Goal: Task Accomplishment & Management: Use online tool/utility

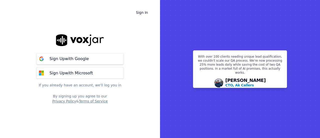
click at [71, 57] on p "Sign Up with Google" at bounding box center [69, 59] width 39 height 6
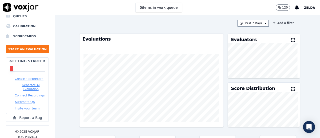
scroll to position [82, 0]
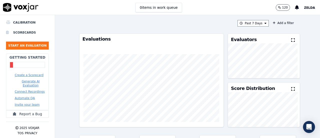
click at [28, 73] on button "Create a Scorecard" at bounding box center [29, 75] width 29 height 4
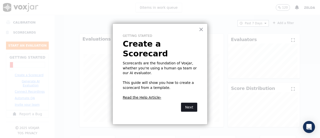
click at [188, 103] on button "Next" at bounding box center [189, 107] width 16 height 9
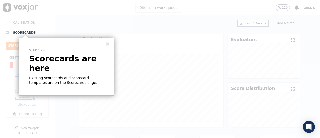
click at [107, 42] on button "×" at bounding box center [107, 44] width 5 height 8
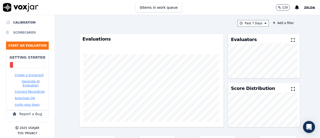
click at [28, 29] on li "Scorecards" at bounding box center [27, 33] width 43 height 10
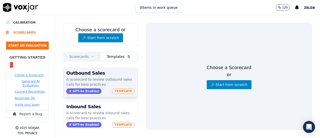
click at [113, 90] on span "TEMPLATE" at bounding box center [123, 91] width 23 height 6
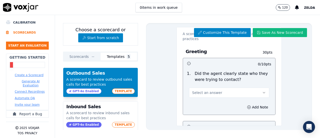
scroll to position [25, 0]
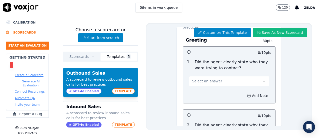
click at [262, 81] on icon "button" at bounding box center [264, 81] width 4 height 4
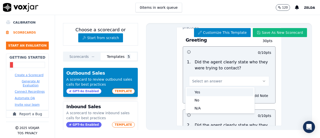
click at [236, 89] on div "Yes" at bounding box center [220, 92] width 67 height 8
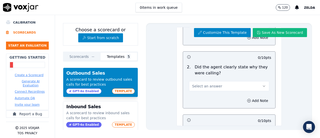
scroll to position [100, 0]
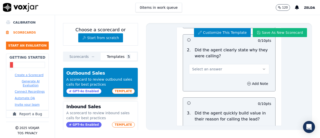
click at [262, 69] on icon "button" at bounding box center [264, 69] width 4 height 4
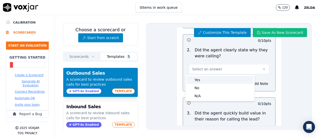
click at [229, 78] on div "Yes" at bounding box center [220, 80] width 67 height 8
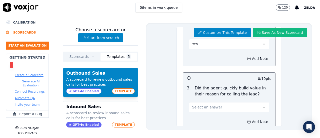
scroll to position [150, 0]
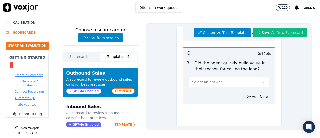
click at [262, 81] on icon "button" at bounding box center [264, 82] width 4 height 4
click at [232, 92] on div "Yes" at bounding box center [220, 93] width 67 height 8
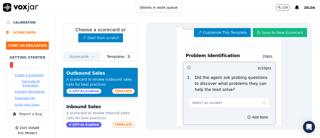
scroll to position [250, 0]
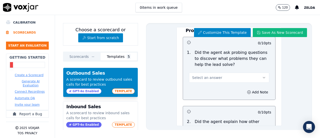
click at [262, 76] on icon "button" at bounding box center [264, 78] width 4 height 4
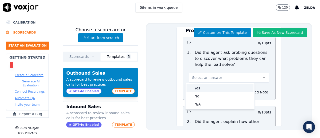
click at [237, 87] on div "Yes" at bounding box center [220, 88] width 67 height 8
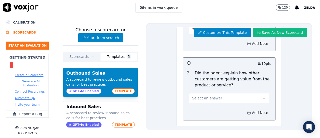
scroll to position [300, 0]
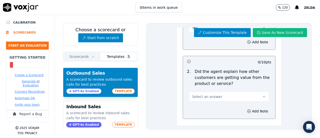
click at [262, 95] on icon "button" at bounding box center [264, 97] width 4 height 4
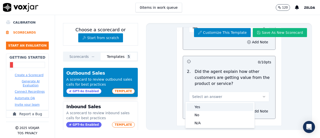
click at [236, 106] on div "Yes" at bounding box center [220, 107] width 67 height 8
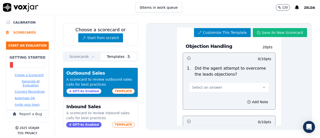
scroll to position [400, 0]
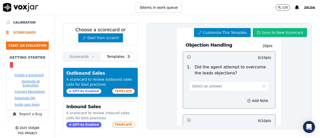
click at [262, 84] on icon "button" at bounding box center [264, 86] width 4 height 4
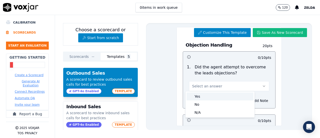
click at [223, 97] on div "Yes" at bounding box center [220, 96] width 67 height 8
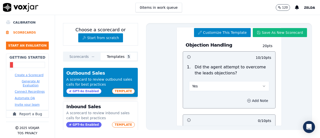
click at [247, 99] on circle "button" at bounding box center [248, 100] width 3 height 3
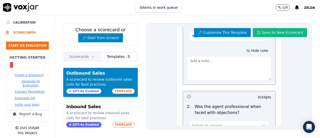
scroll to position [425, 0]
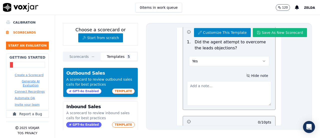
click at [249, 75] on button "Hide note" at bounding box center [257, 75] width 28 height 7
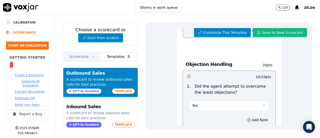
scroll to position [400, 0]
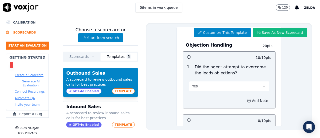
click at [262, 84] on icon "button" at bounding box center [264, 86] width 4 height 4
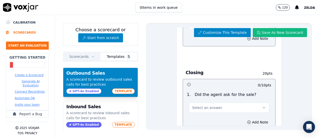
scroll to position [550, 0]
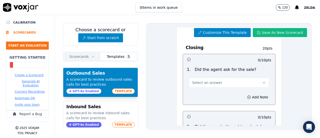
click at [241, 68] on p "Did the agent ask for the sale?" at bounding box center [226, 70] width 62 height 6
click at [230, 36] on button "Customize This Template" at bounding box center [222, 32] width 57 height 9
click at [220, 30] on button "Customize This Template" at bounding box center [222, 32] width 57 height 9
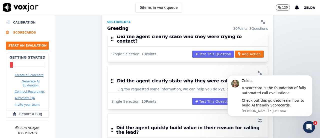
scroll to position [100, 0]
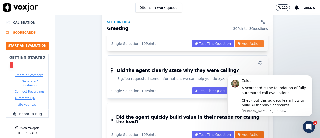
click at [235, 40] on button "Add Action" at bounding box center [249, 43] width 29 height 7
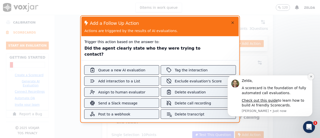
click at [313, 78] on button "Dismiss notification" at bounding box center [311, 76] width 7 height 7
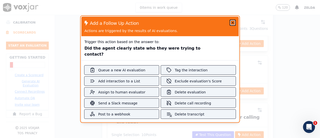
click at [231, 25] on icon "button" at bounding box center [233, 23] width 4 height 4
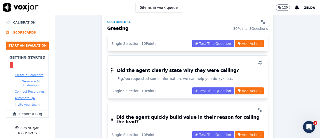
click at [25, 96] on button "Automate QA" at bounding box center [25, 98] width 20 height 4
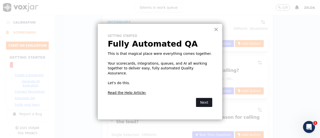
click at [206, 98] on button "Next" at bounding box center [204, 102] width 16 height 9
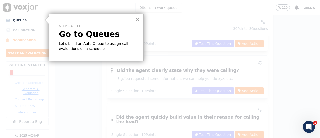
click at [137, 20] on button "×" at bounding box center [137, 19] width 5 height 8
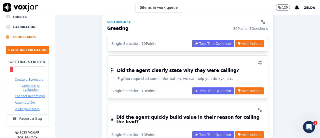
scroll to position [82, 0]
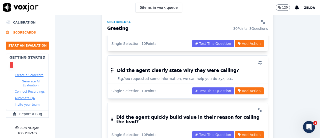
click at [21, 90] on button "Connect Recordings" at bounding box center [30, 92] width 30 height 4
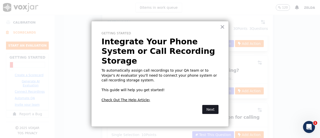
click at [208, 105] on button "Next" at bounding box center [210, 109] width 16 height 9
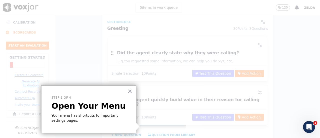
click at [125, 115] on p "Your menu has shortcuts to important settings pages." at bounding box center [89, 118] width 75 height 10
click at [128, 91] on button "×" at bounding box center [130, 91] width 5 height 8
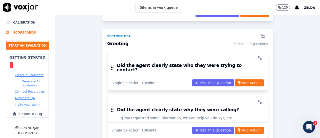
scroll to position [93, 0]
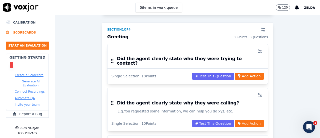
scroll to position [0, 0]
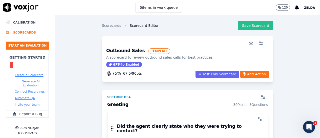
click at [244, 26] on button "Save Scorecard" at bounding box center [255, 25] width 35 height 9
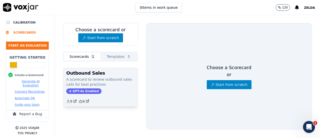
click at [91, 90] on span "GPT-4o Enabled" at bounding box center [83, 91] width 35 height 6
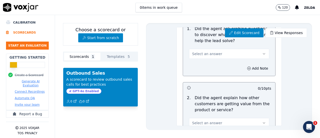
scroll to position [275, 0]
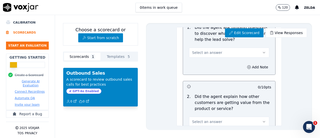
click at [64, 22] on div "Choose a scorecard or Start from scratch Scorecards 1 Templates 5 Outbound Sale…" at bounding box center [187, 76] width 265 height 123
click at [151, 46] on div "Edit Scorecard View Responses Outbound Sales Scorecard A scorecard to review ou…" at bounding box center [229, 76] width 166 height 107
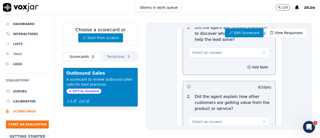
scroll to position [0, 0]
click at [22, 24] on li "Dashboard" at bounding box center [27, 24] width 43 height 10
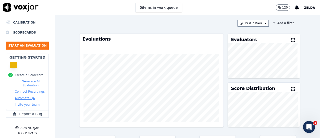
scroll to position [57, 0]
click at [23, 96] on button "Automate QA" at bounding box center [25, 98] width 20 height 4
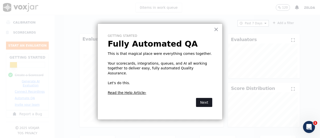
click at [201, 98] on button "Next" at bounding box center [204, 102] width 16 height 9
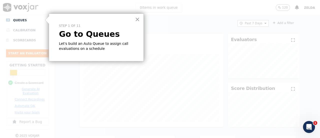
click at [201, 96] on div at bounding box center [182, 69] width 275 height 138
click at [126, 42] on p "Let's build an Auto Queue to assign call evaluations on a schedule" at bounding box center [96, 46] width 75 height 10
click at [137, 19] on button "×" at bounding box center [137, 19] width 5 height 8
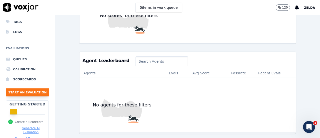
scroll to position [7, 0]
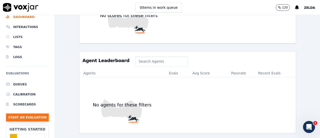
click at [30, 119] on button "Start an Evaluation" at bounding box center [27, 117] width 43 height 8
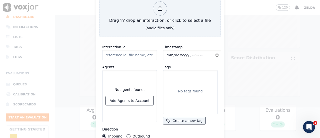
click at [127, 134] on button "Outbound" at bounding box center [129, 136] width 4 height 4
click at [134, 100] on button "Add Agents to Account" at bounding box center [130, 100] width 48 height 9
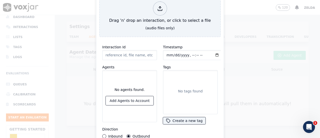
type input "104675_1114174_9312847534_565242271_6431_1755101970_4306 (1).mp3"
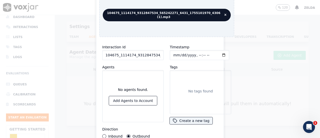
click at [199, 41] on div "Timestamp Tags No tags found Create a new tag" at bounding box center [201, 91] width 68 height 100
click at [184, 122] on button "Create a new tag" at bounding box center [191, 120] width 43 height 7
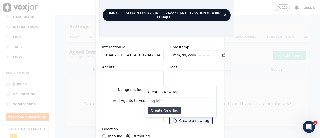
click at [175, 108] on button "Create New Tag" at bounding box center [165, 110] width 34 height 7
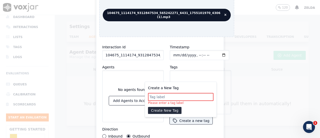
click at [182, 96] on input "Create a New Tag" at bounding box center [181, 97] width 66 height 8
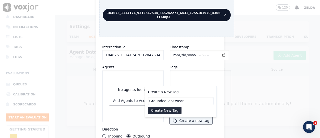
type input "GroundedFoot wear"
click at [165, 107] on button "Create New Tag" at bounding box center [165, 110] width 34 height 7
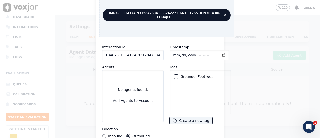
click at [174, 76] on div "button" at bounding box center [176, 77] width 4 height 4
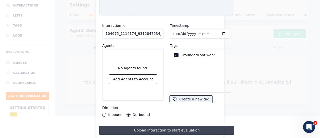
click at [189, 127] on button "Upload interaction to start evaluation" at bounding box center [166, 130] width 135 height 9
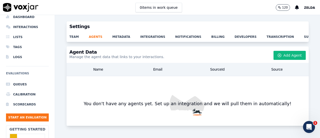
scroll to position [0, 0]
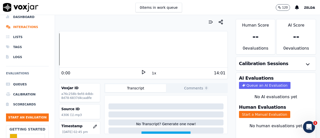
click at [142, 71] on polygon at bounding box center [143, 72] width 3 height 4
click at [153, 88] on button "Transcript" at bounding box center [135, 88] width 61 height 8
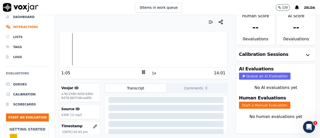
scroll to position [36, 0]
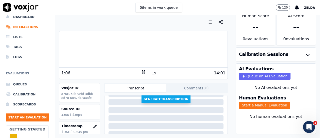
click at [165, 99] on button "Generate Transcription" at bounding box center [166, 99] width 49 height 8
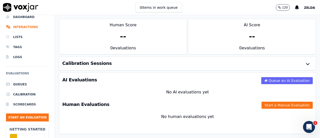
scroll to position [0, 0]
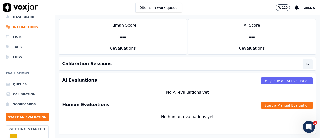
click at [306, 64] on icon "button" at bounding box center [307, 65] width 3 height 2
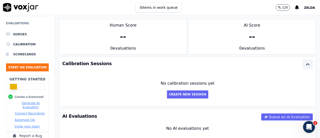
scroll to position [82, 0]
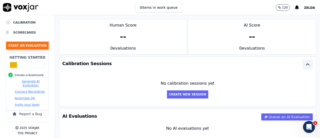
click at [36, 44] on button "Start an Evaluation" at bounding box center [27, 46] width 43 height 8
click at [154, 6] on button "0 items in work queue" at bounding box center [159, 8] width 47 height 10
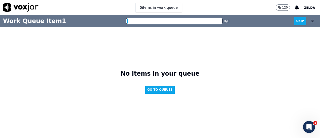
click at [230, 8] on div "0 items in work queue 120 Zelda" at bounding box center [160, 7] width 320 height 15
